Goal: Task Accomplishment & Management: Manage account settings

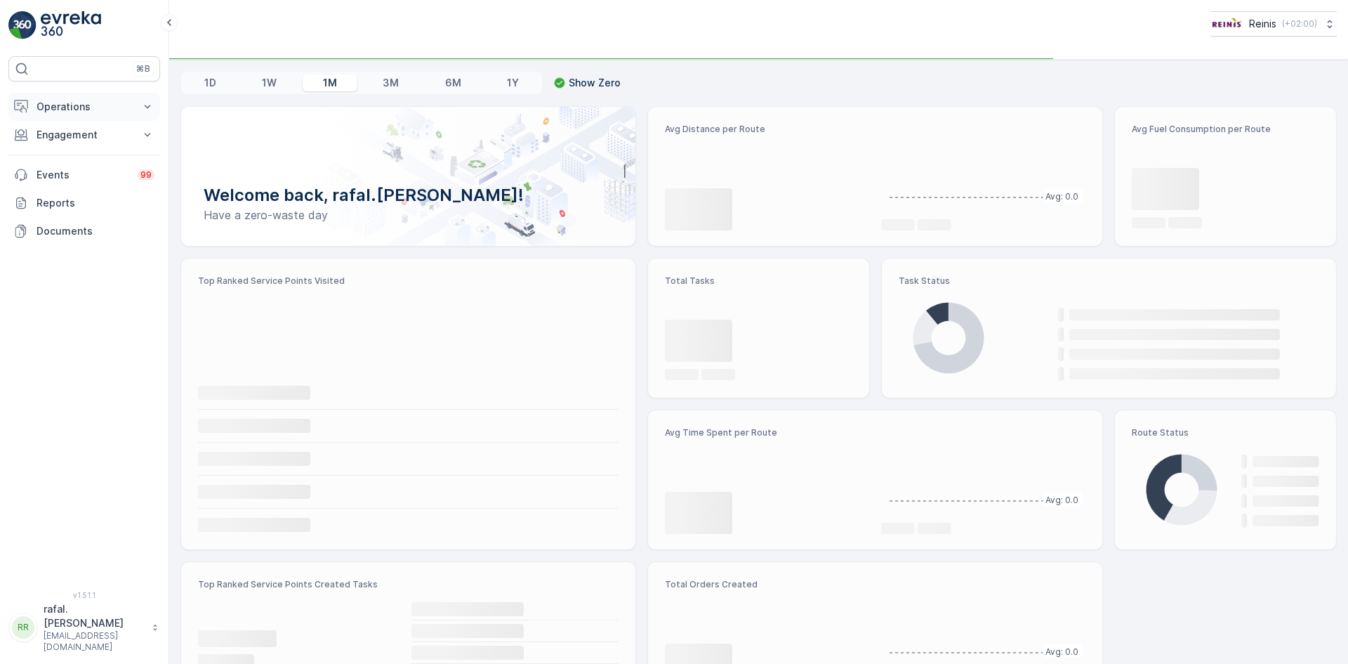
click at [110, 105] on p "Operations" at bounding box center [85, 107] width 96 height 14
click at [93, 170] on p "Routes & Tasks" at bounding box center [72, 170] width 72 height 14
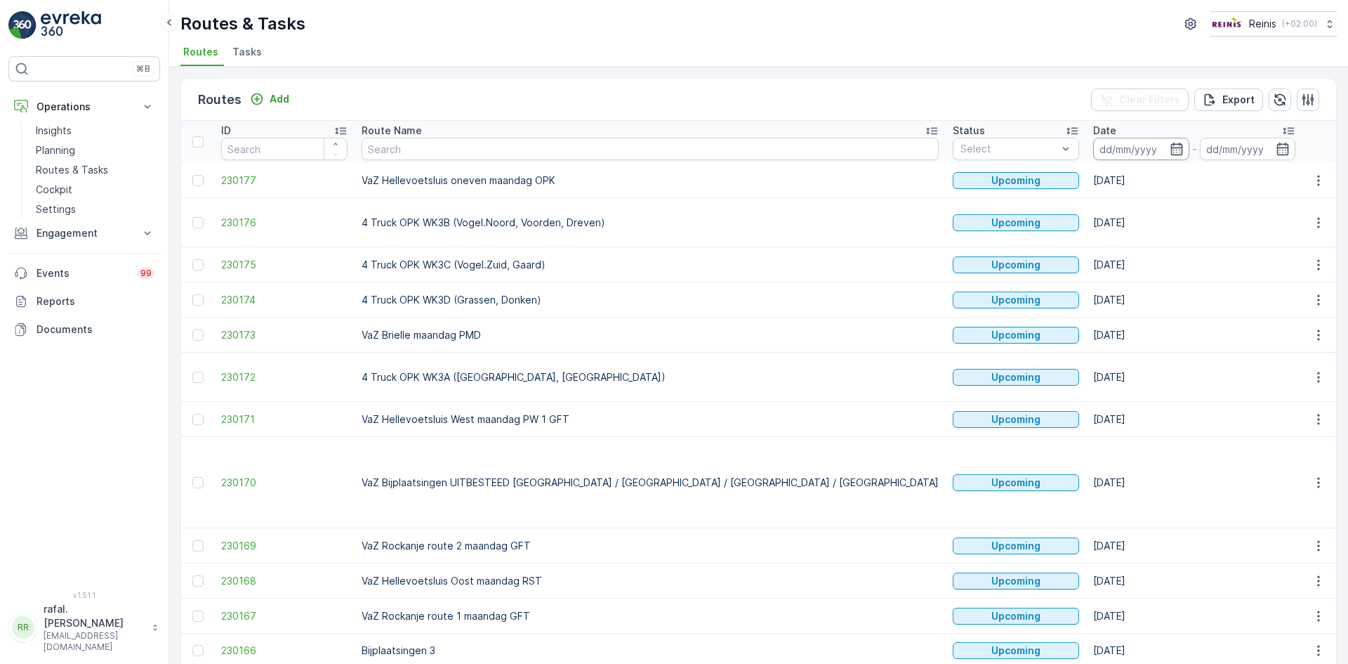
click at [1093, 143] on input at bounding box center [1141, 149] width 96 height 22
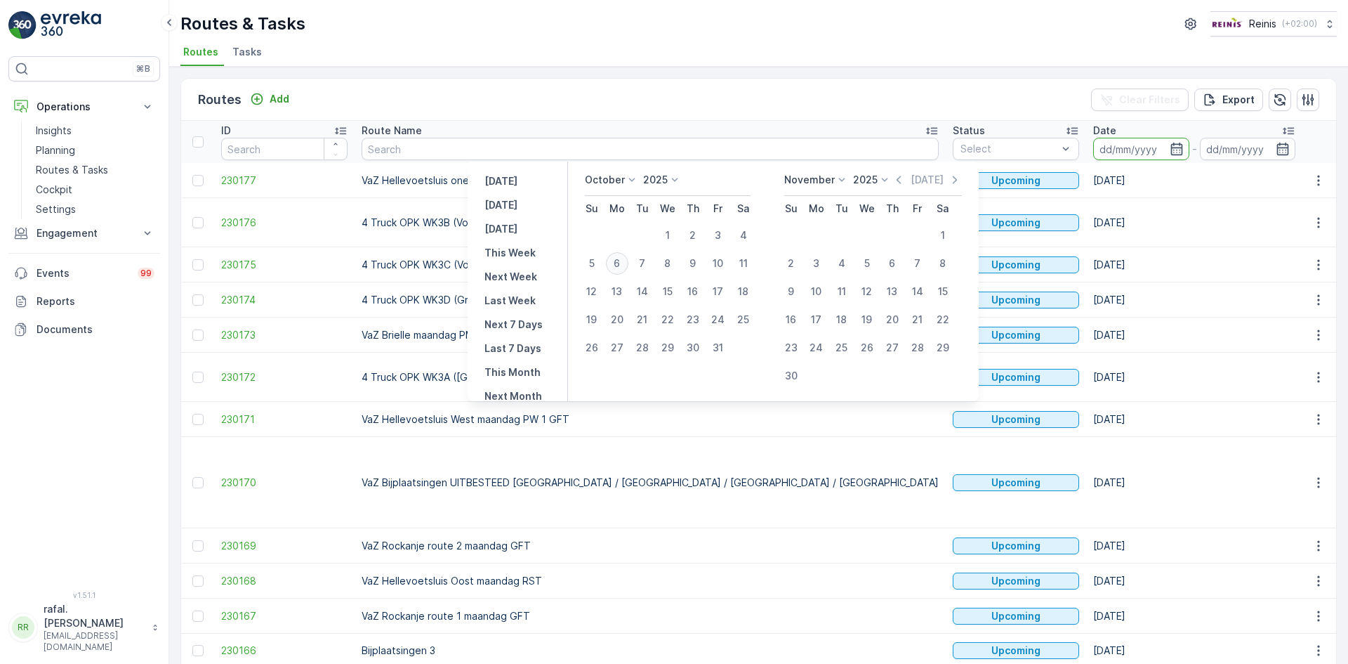
click at [622, 259] on div "6" at bounding box center [617, 263] width 22 height 22
type input "[DATE]"
click at [622, 259] on div "6" at bounding box center [617, 263] width 22 height 22
type input "[DATE]"
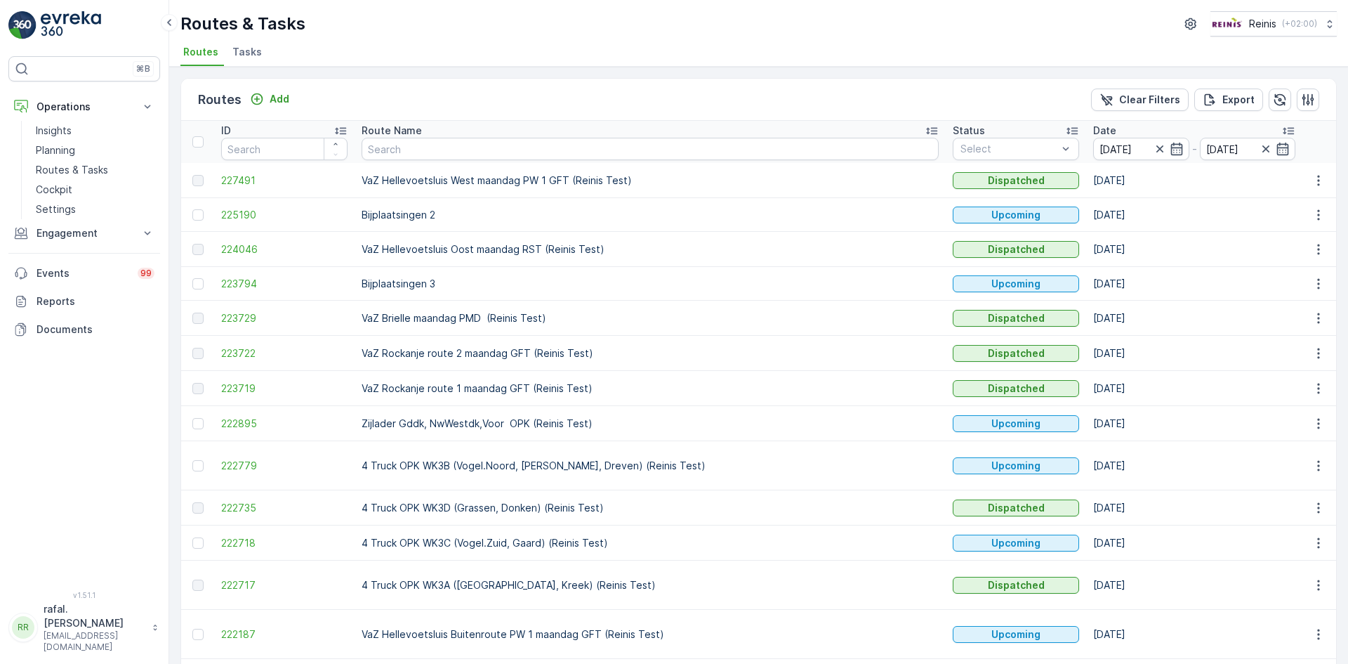
click at [925, 130] on icon at bounding box center [932, 131] width 14 height 14
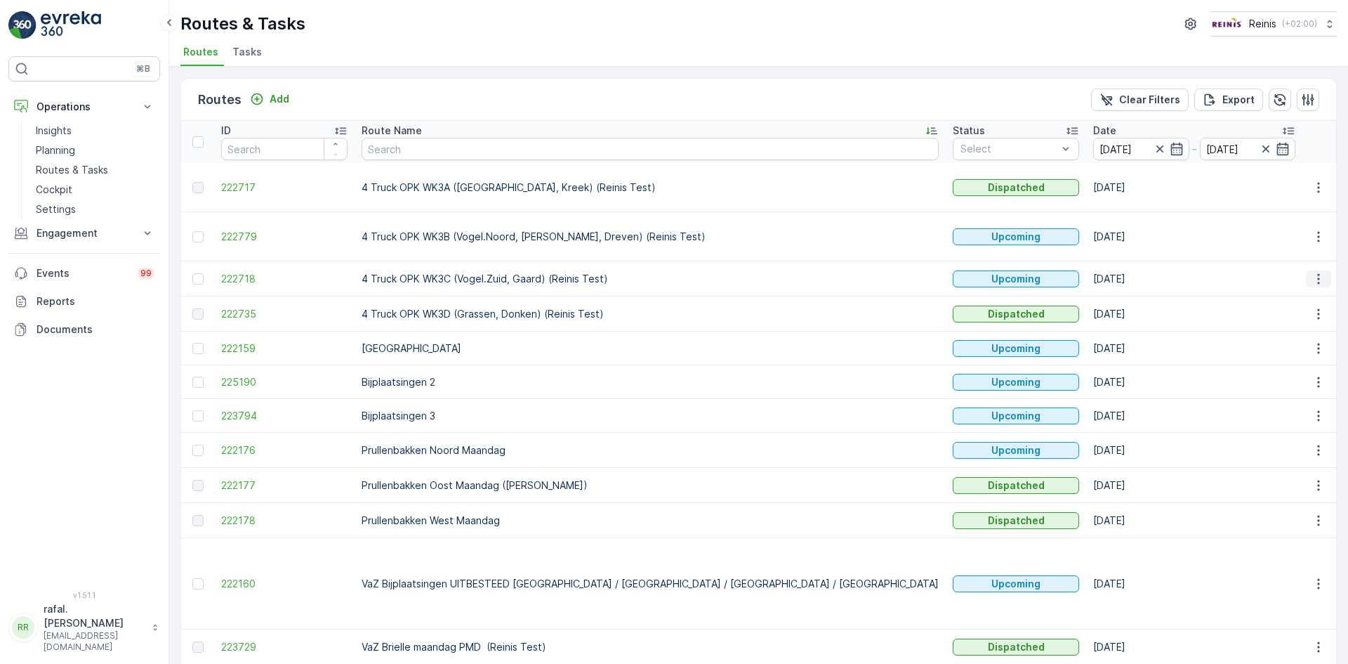
click at [1319, 272] on icon "button" at bounding box center [1319, 279] width 14 height 14
click at [1272, 366] on span "Change Assignee" at bounding box center [1286, 364] width 82 height 14
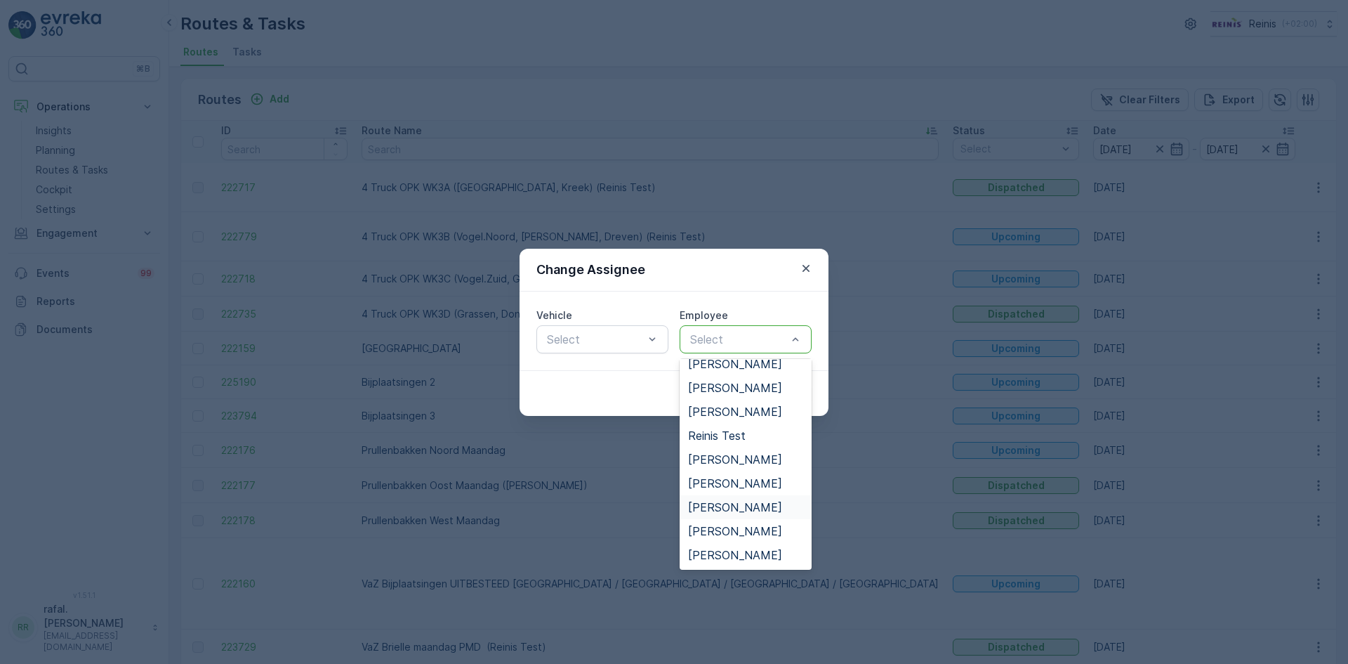
scroll to position [383, 0]
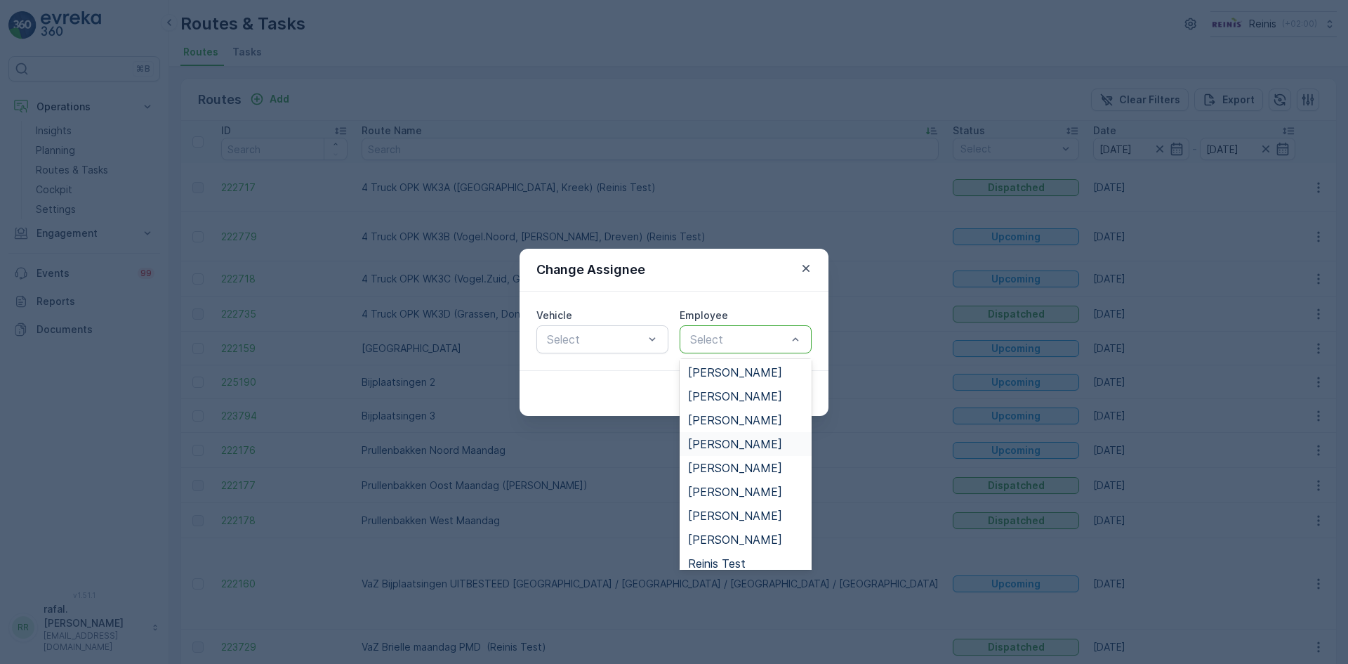
click at [735, 442] on span "[PERSON_NAME]" at bounding box center [735, 443] width 94 height 13
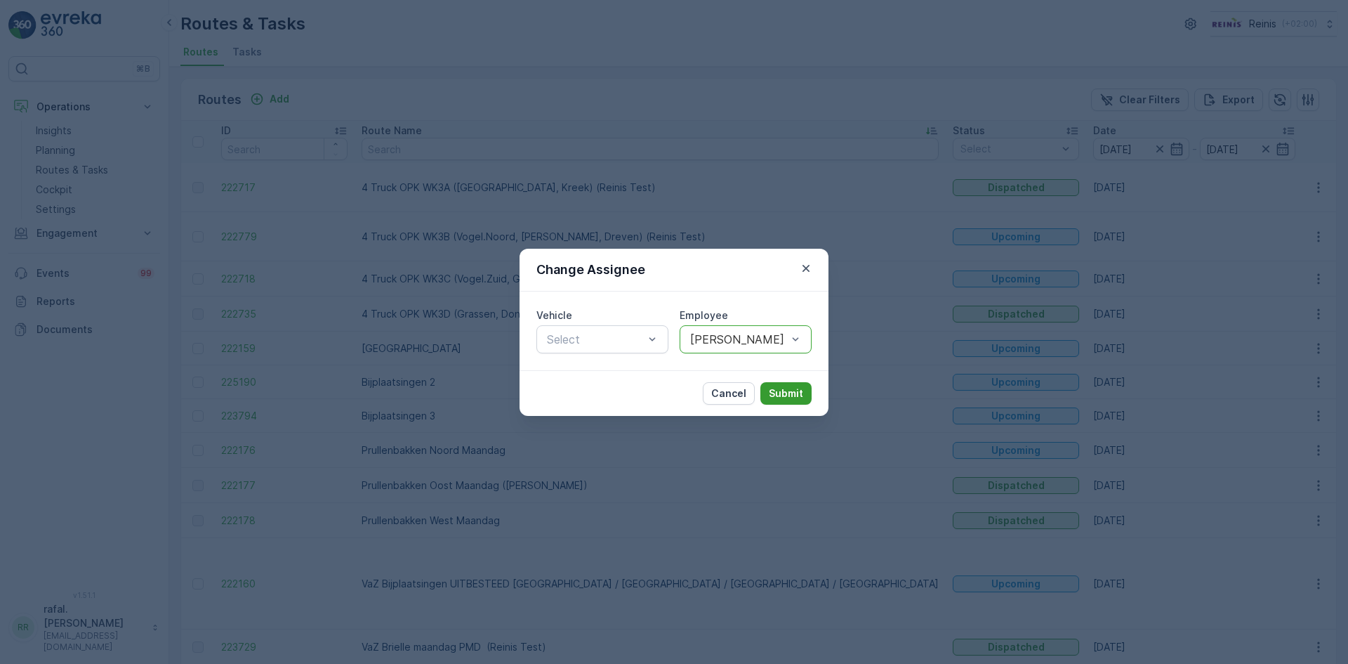
click at [780, 389] on p "Submit" at bounding box center [786, 393] width 34 height 14
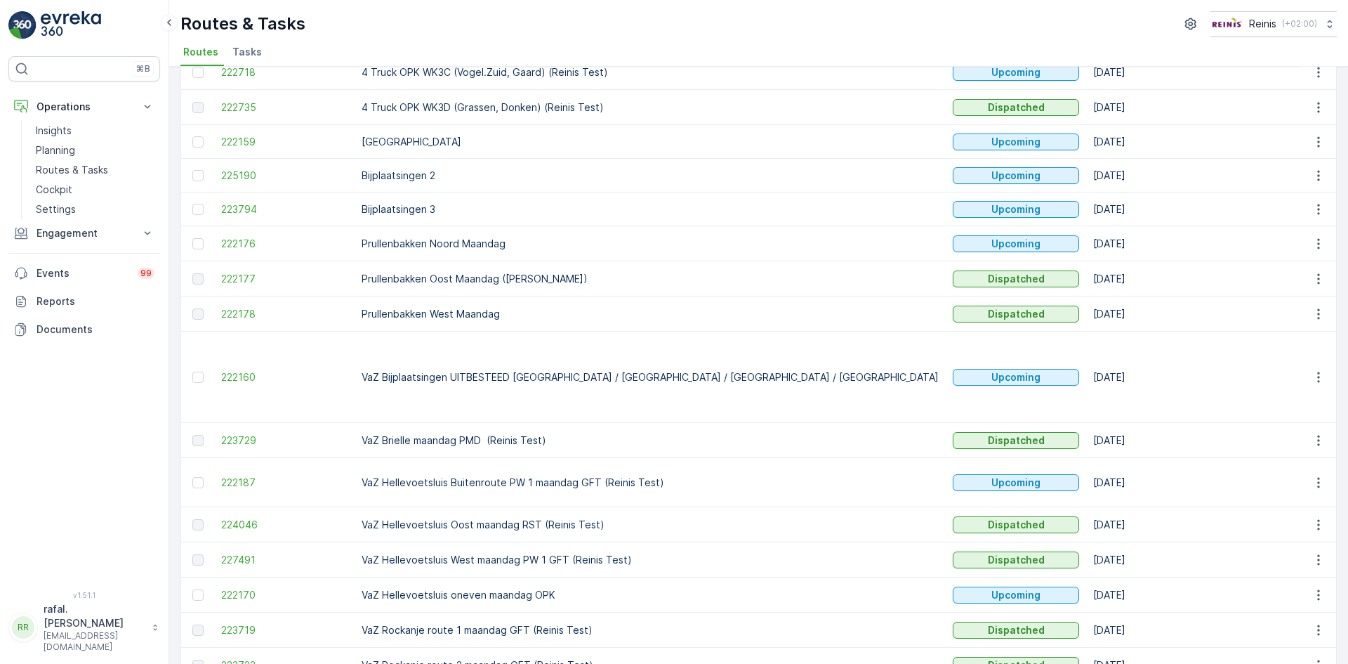
scroll to position [211, 0]
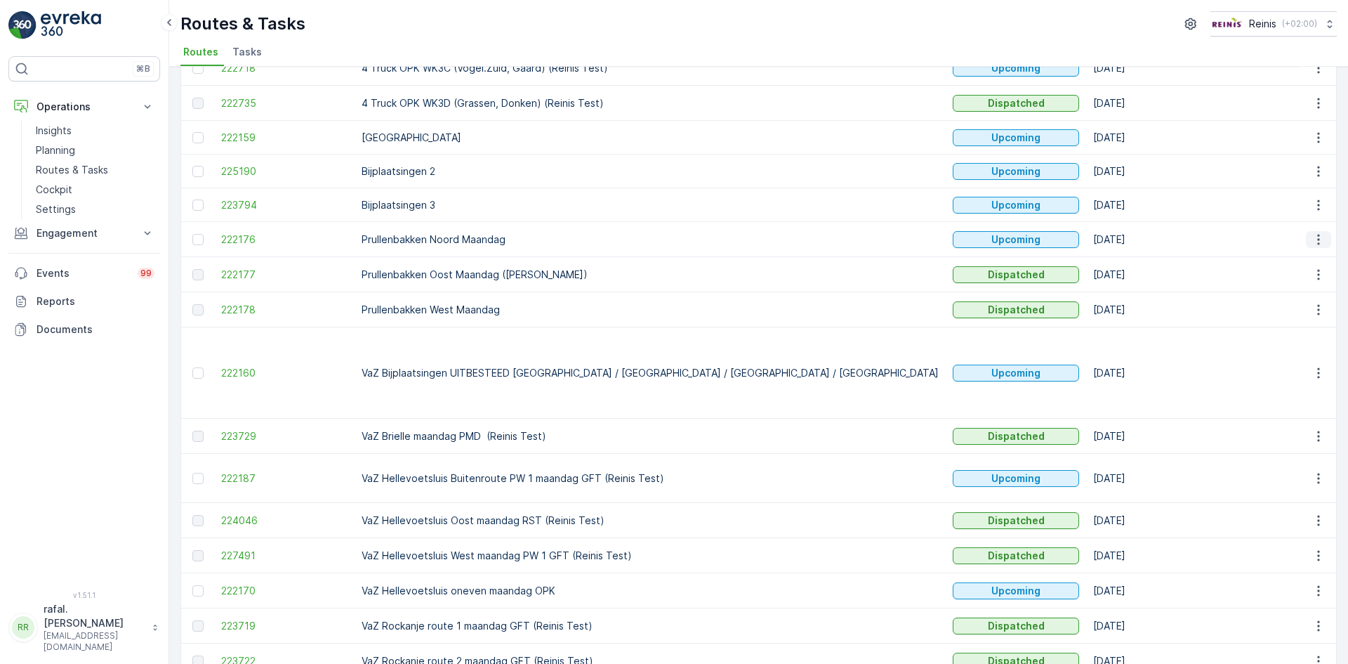
click at [1319, 232] on icon "button" at bounding box center [1319, 239] width 14 height 14
click at [1283, 329] on span "Change Assignee" at bounding box center [1286, 325] width 82 height 14
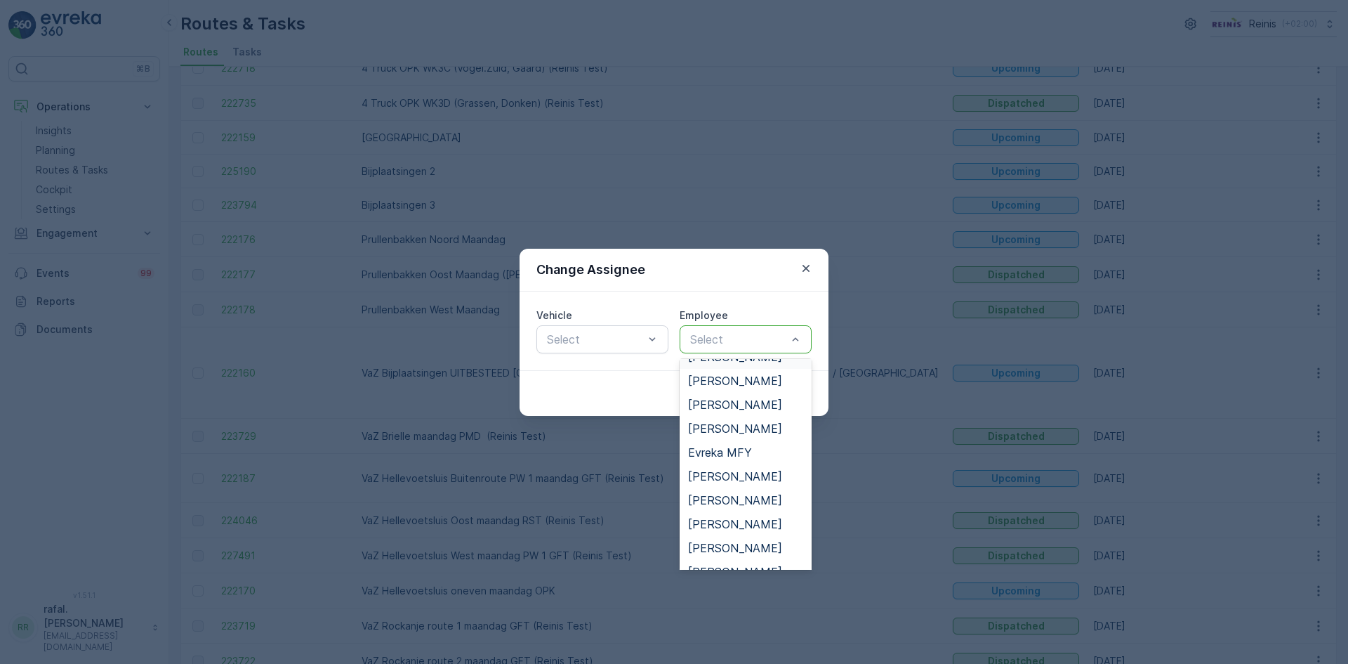
scroll to position [421, 0]
click at [723, 450] on span "[PERSON_NAME]" at bounding box center [735, 453] width 94 height 13
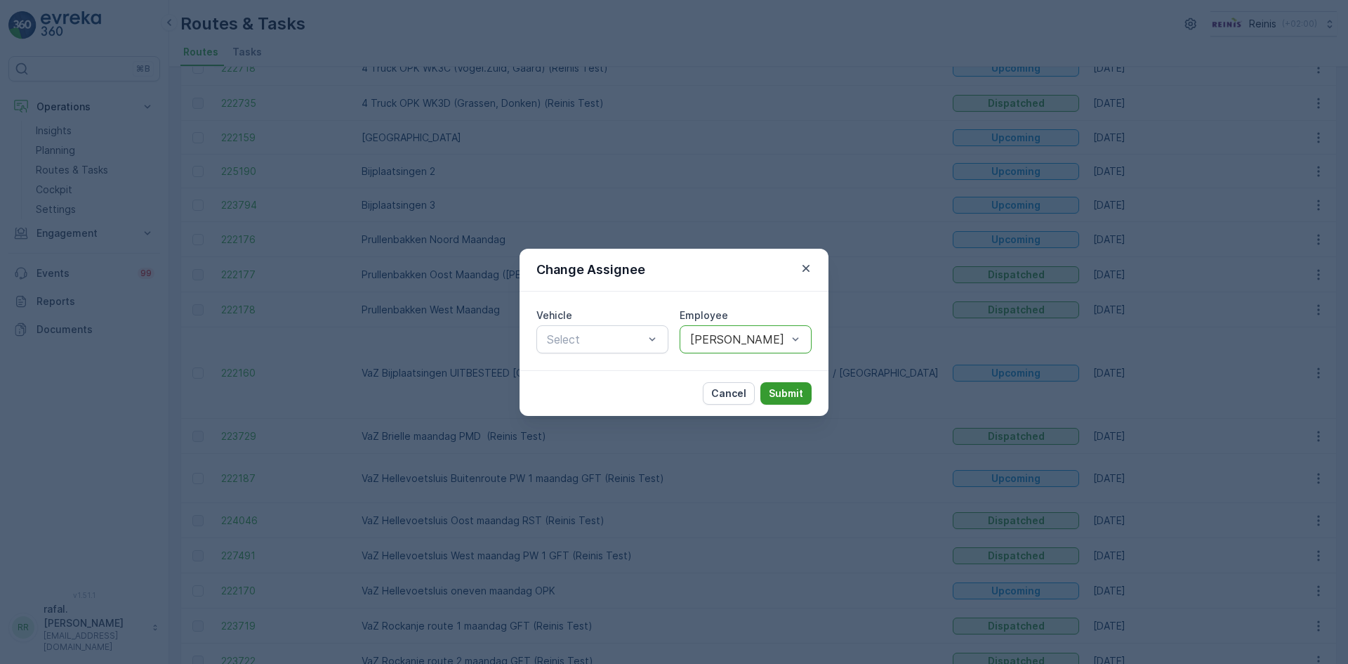
click at [783, 395] on p "Submit" at bounding box center [786, 393] width 34 height 14
